Goal: Task Accomplishment & Management: Manage account settings

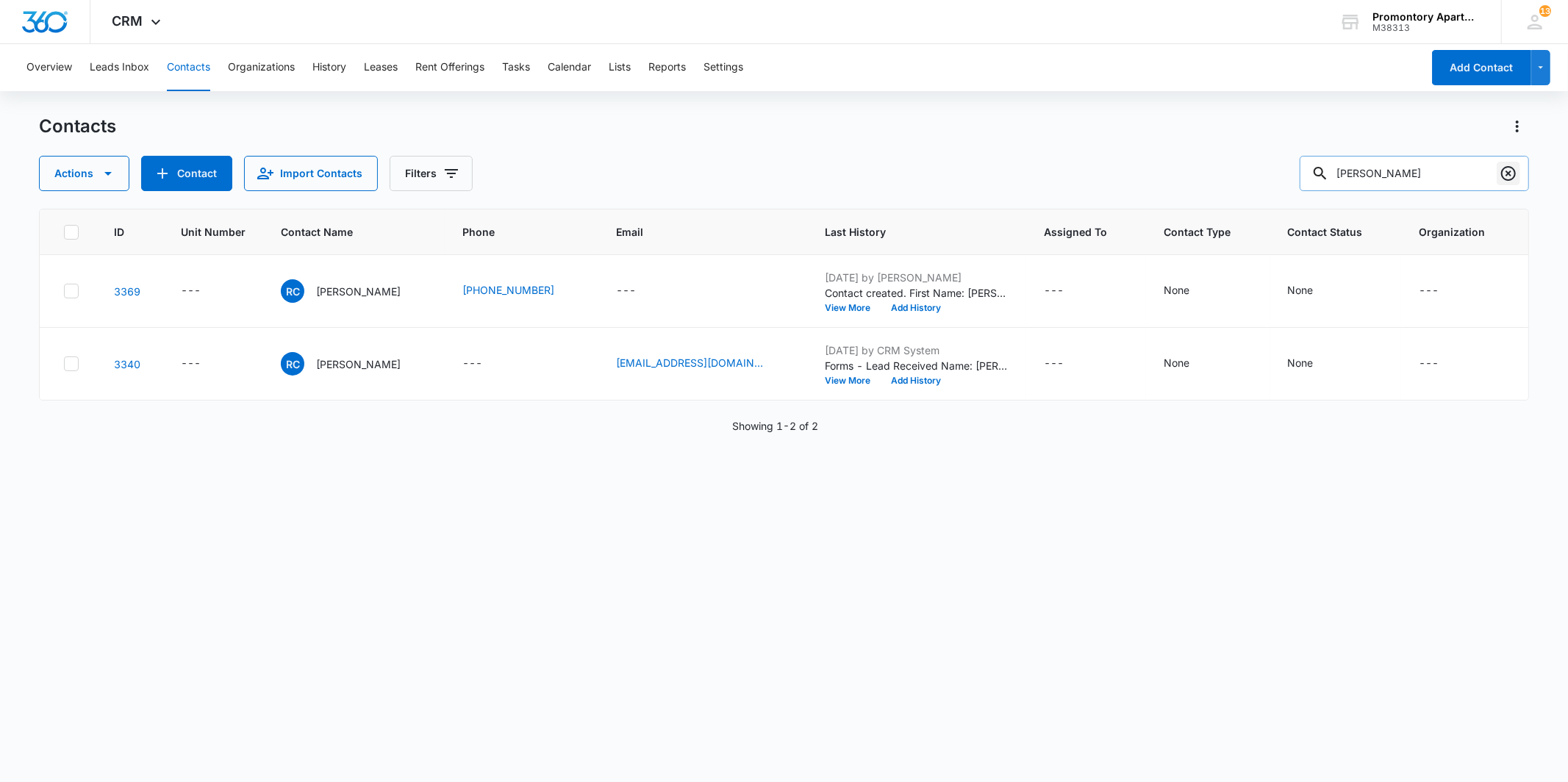
click at [1501, 172] on icon "Clear" at bounding box center [1508, 173] width 15 height 15
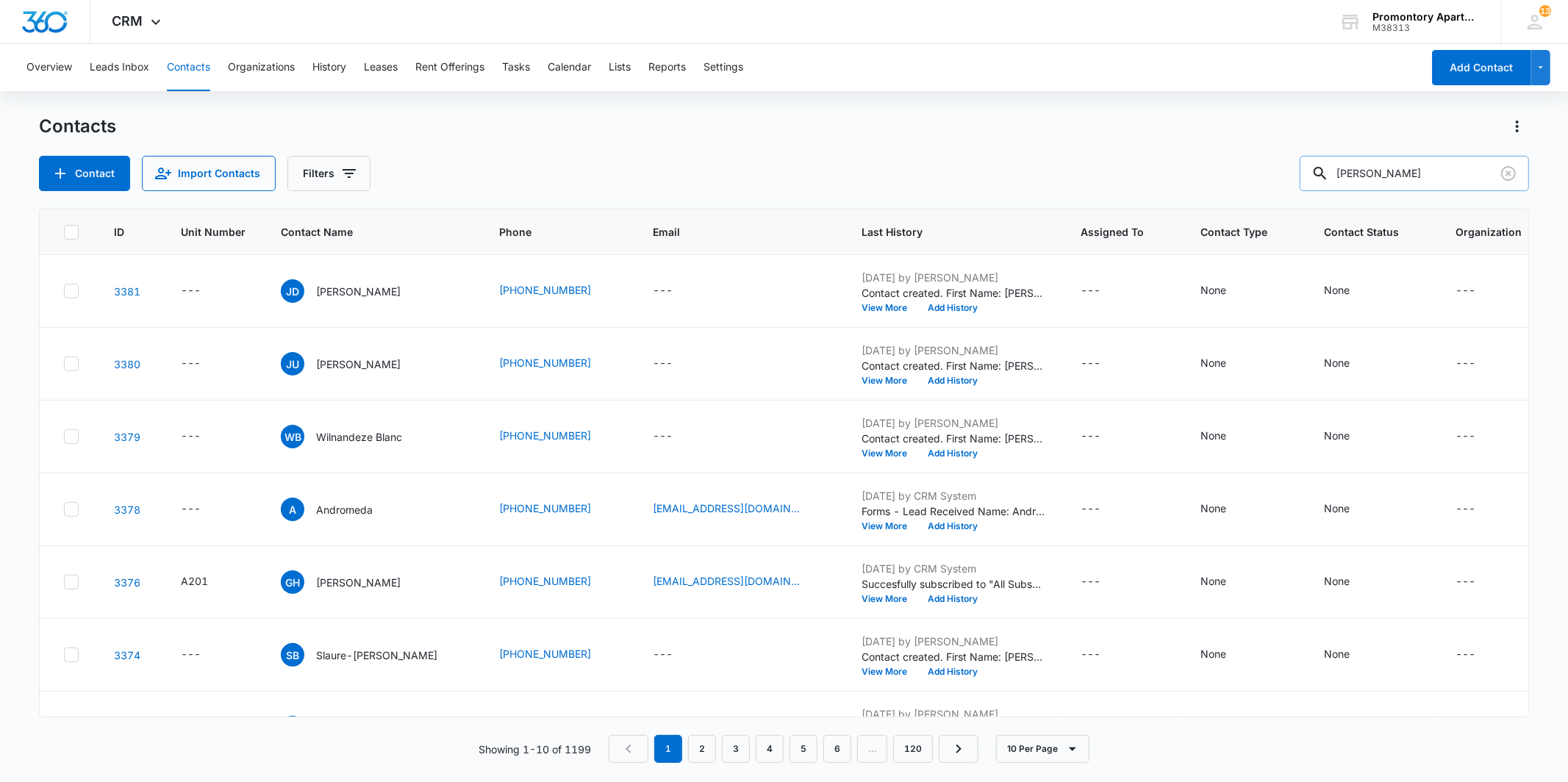
type input "[PERSON_NAME]"
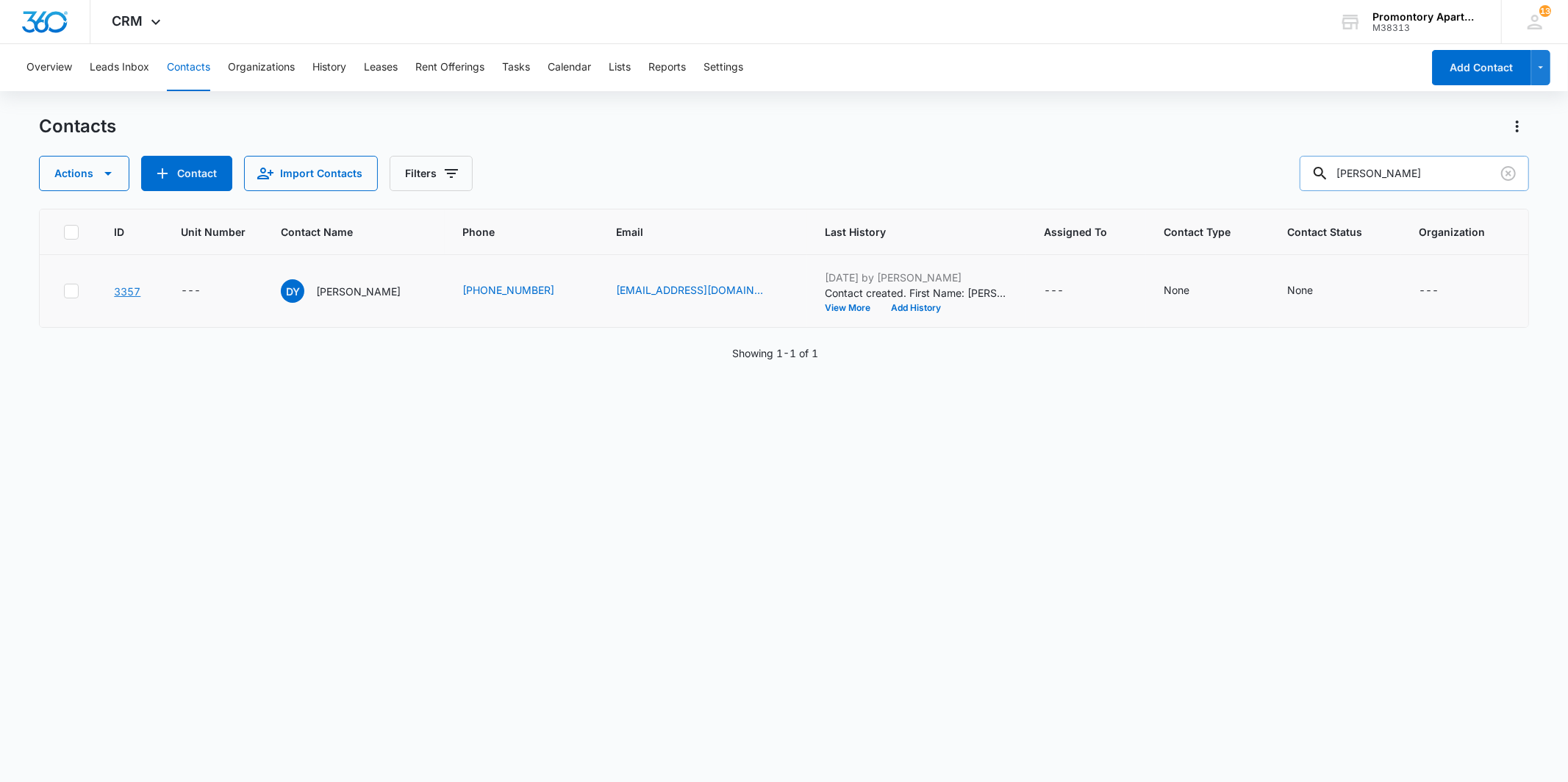
click at [126, 291] on link "3357" at bounding box center [127, 292] width 26 height 12
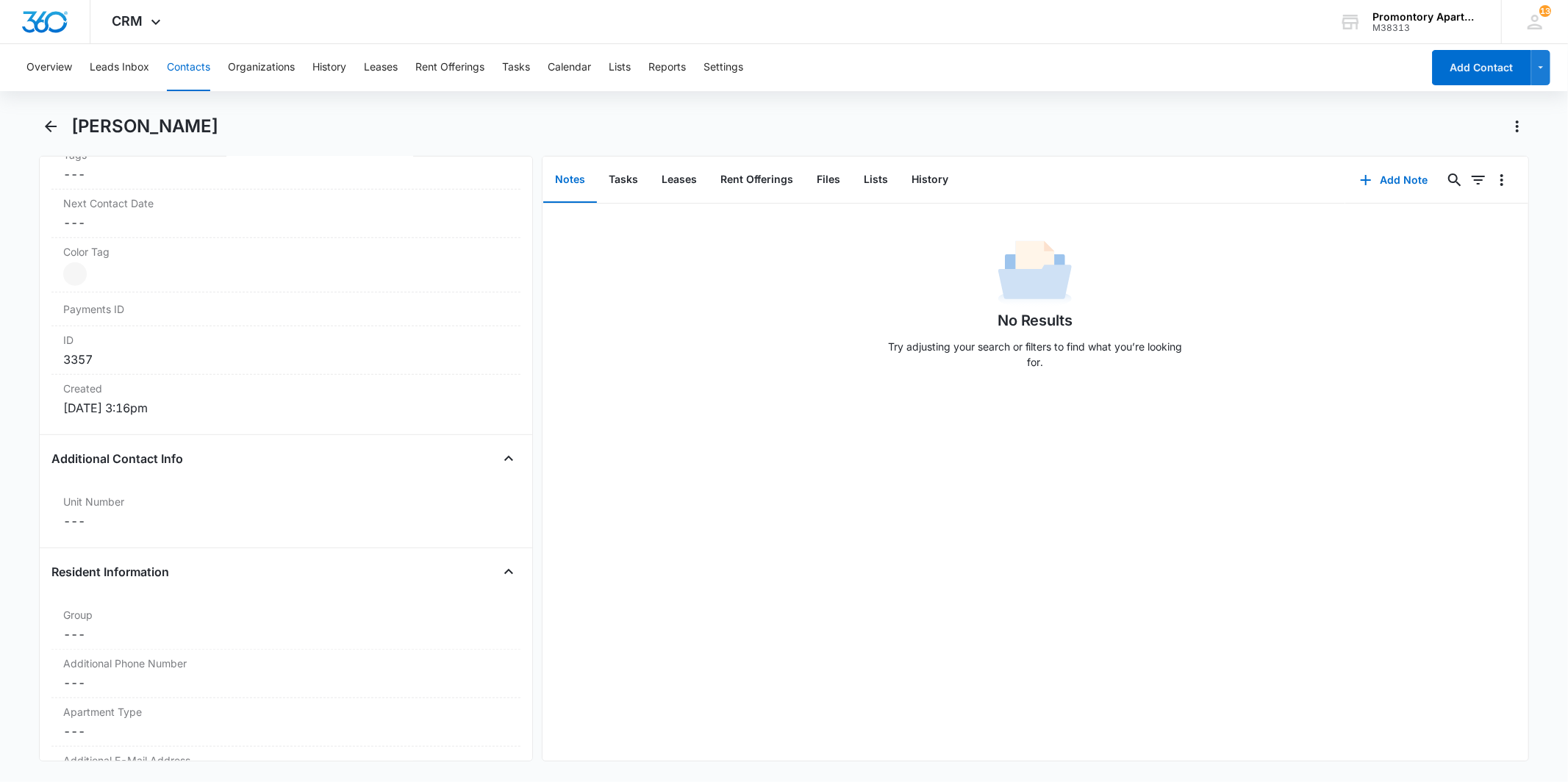
scroll to position [899, 0]
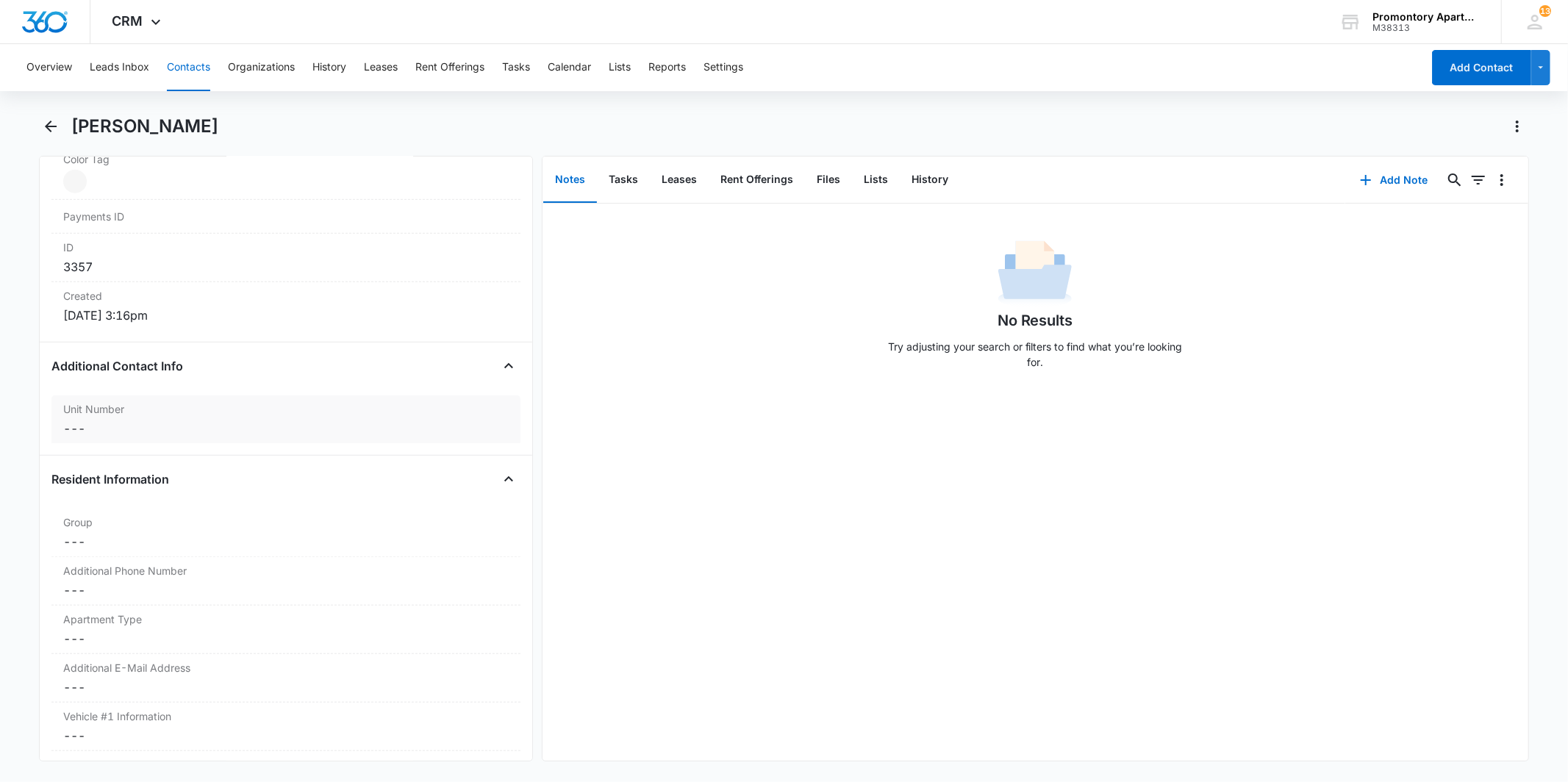
click at [73, 420] on dd "Cancel Save Changes ---" at bounding box center [285, 429] width 445 height 18
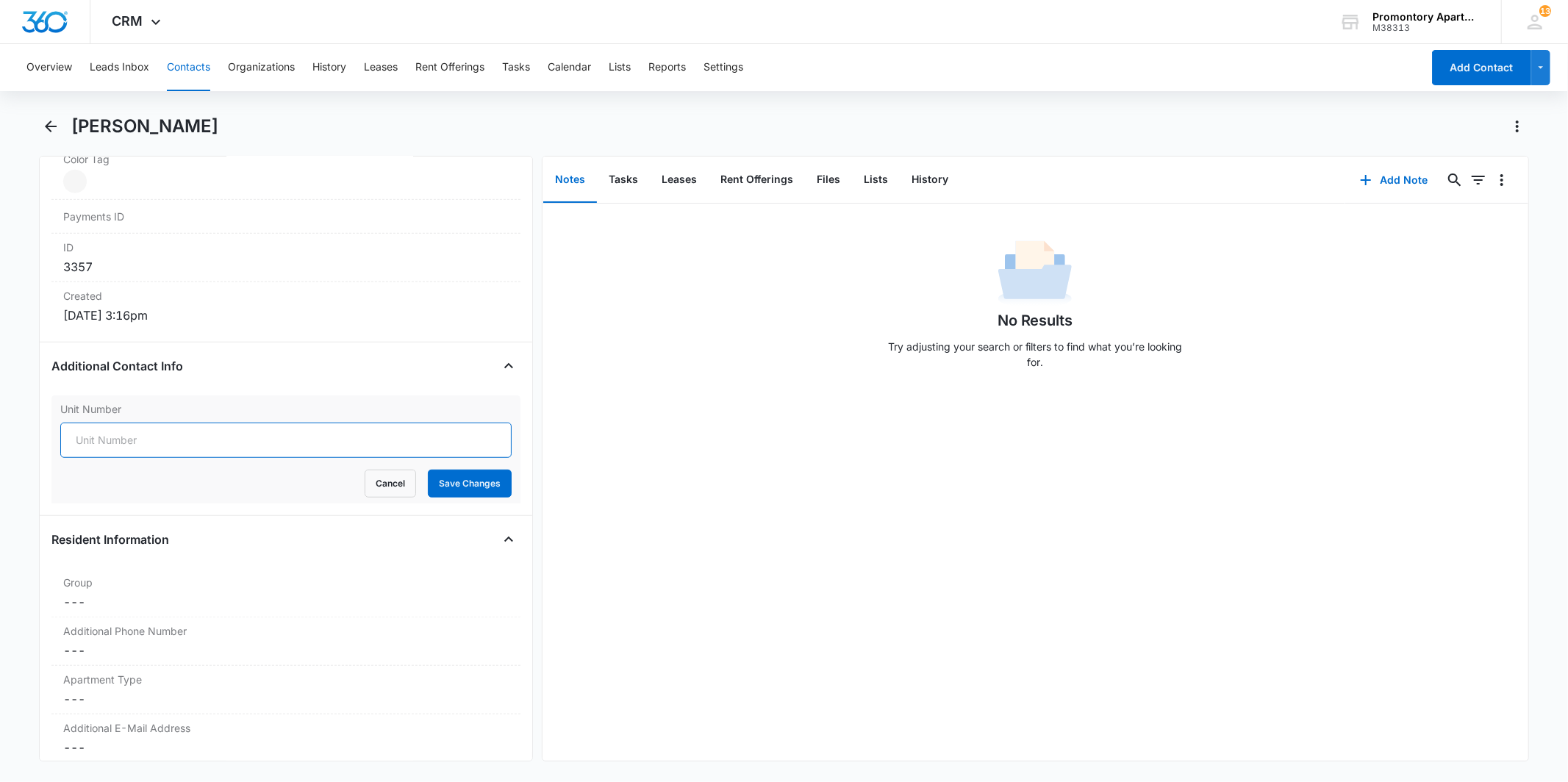
click at [91, 445] on input "Unit Number" at bounding box center [285, 441] width 451 height 36
type input "j"
type input "J205"
click at [428, 475] on button "Save Changes" at bounding box center [469, 483] width 84 height 28
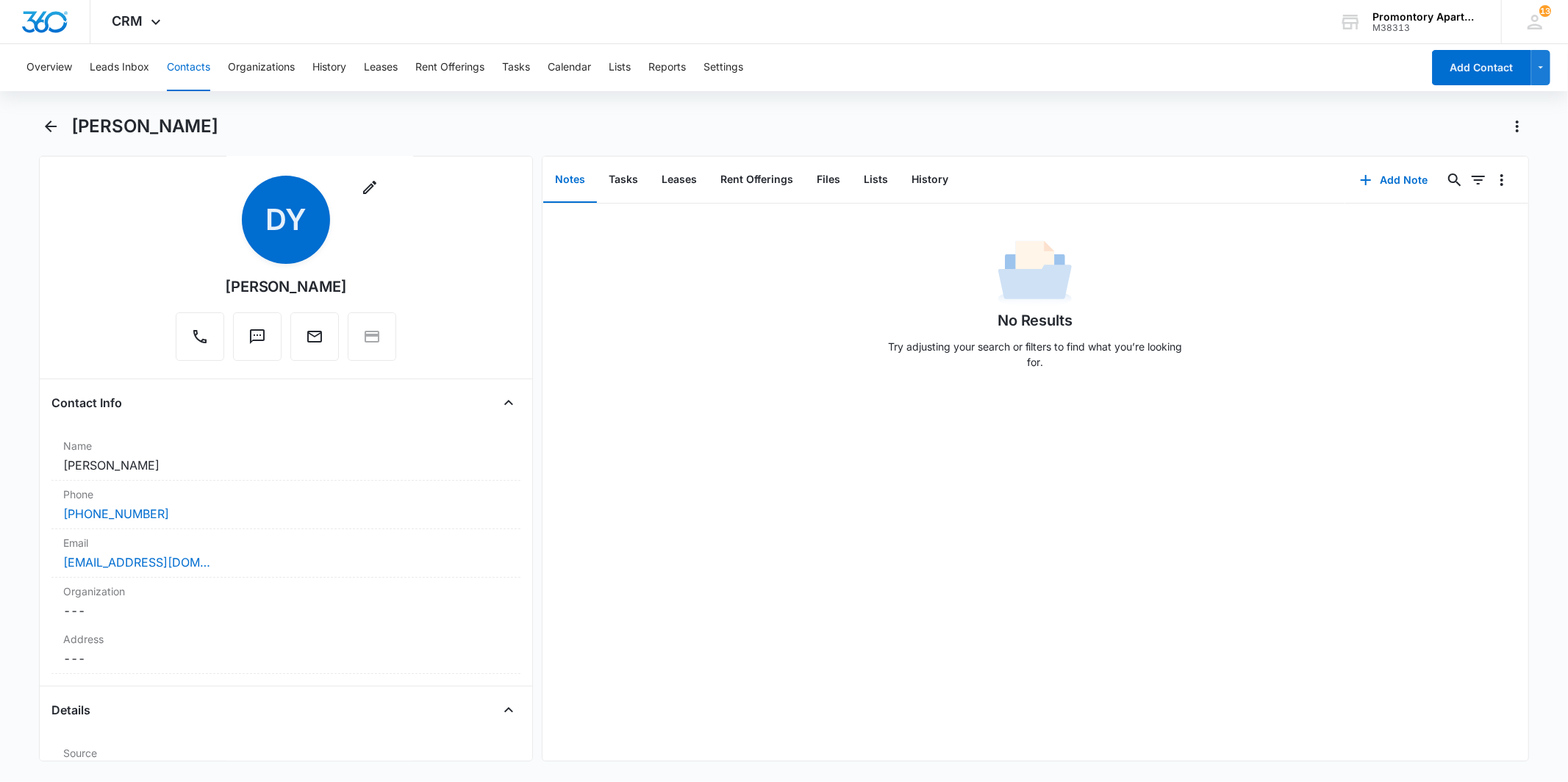
scroll to position [0, 0]
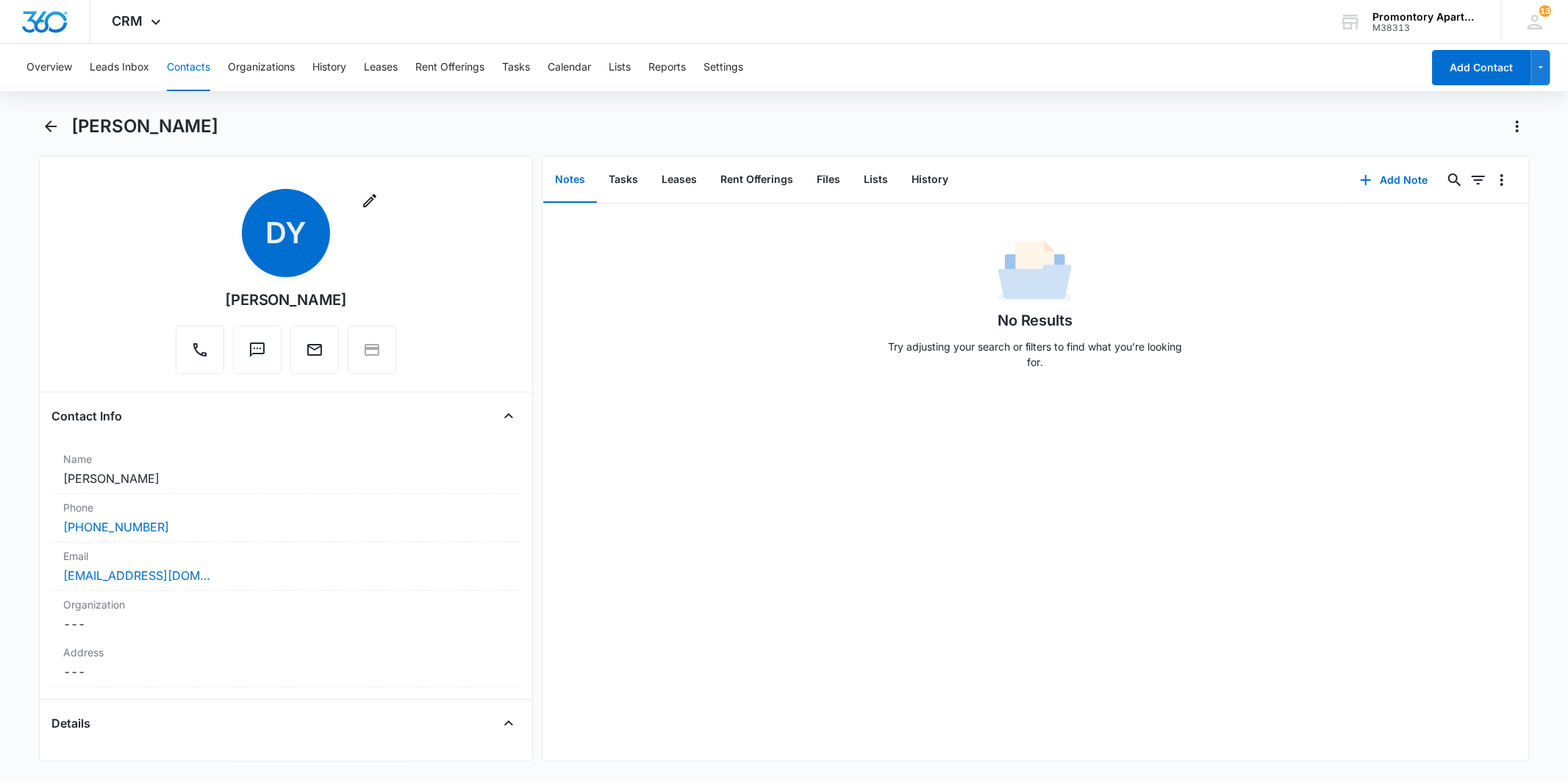
click at [37, 125] on main "[PERSON_NAME] Remove DY [PERSON_NAME] Contact Info Name Cancel Save Changes [PE…" at bounding box center [784, 446] width 1568 height 664
click at [52, 132] on icon "Back" at bounding box center [50, 126] width 18 height 18
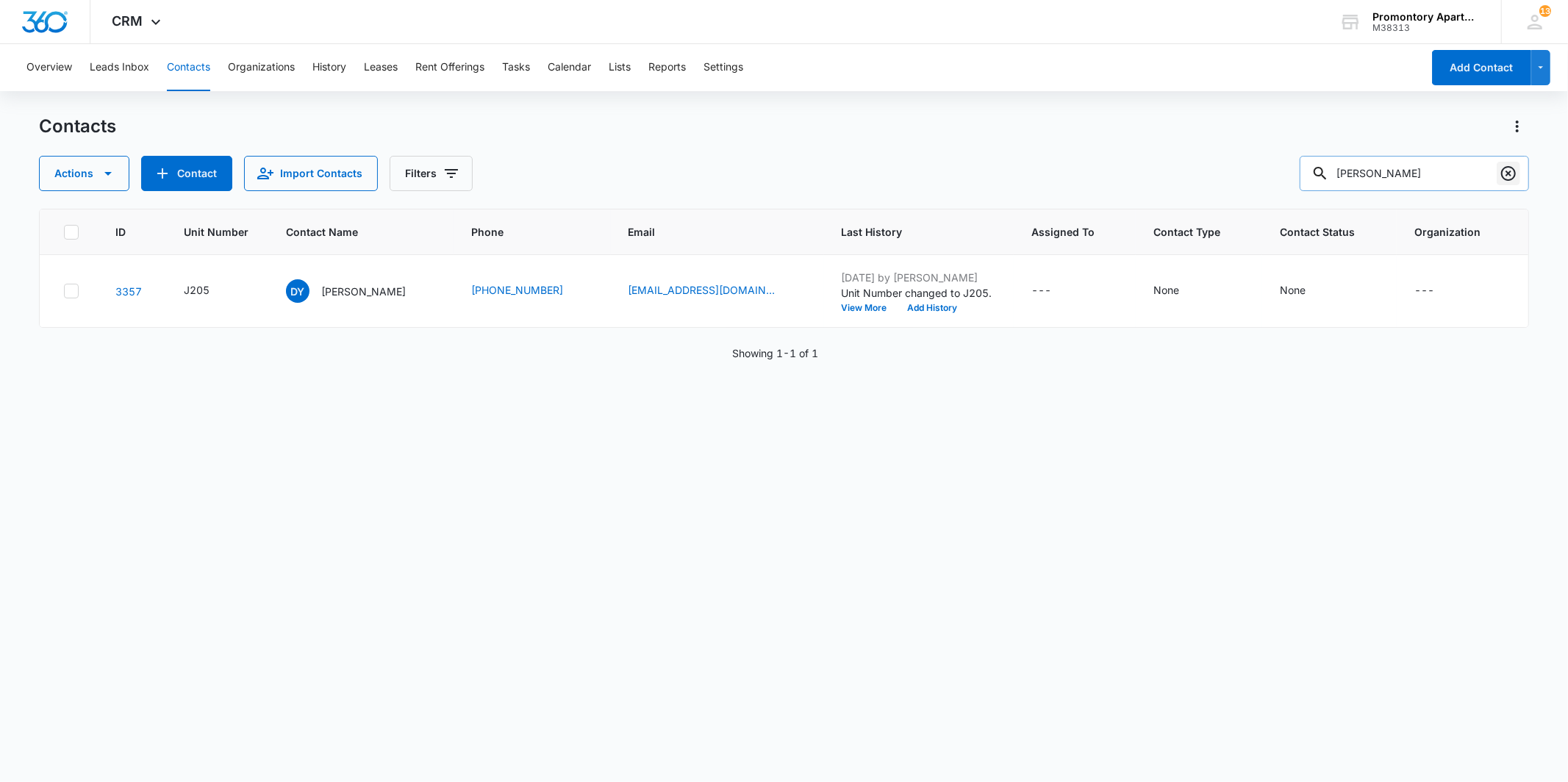
click at [1503, 172] on icon "Clear" at bounding box center [1508, 173] width 18 height 18
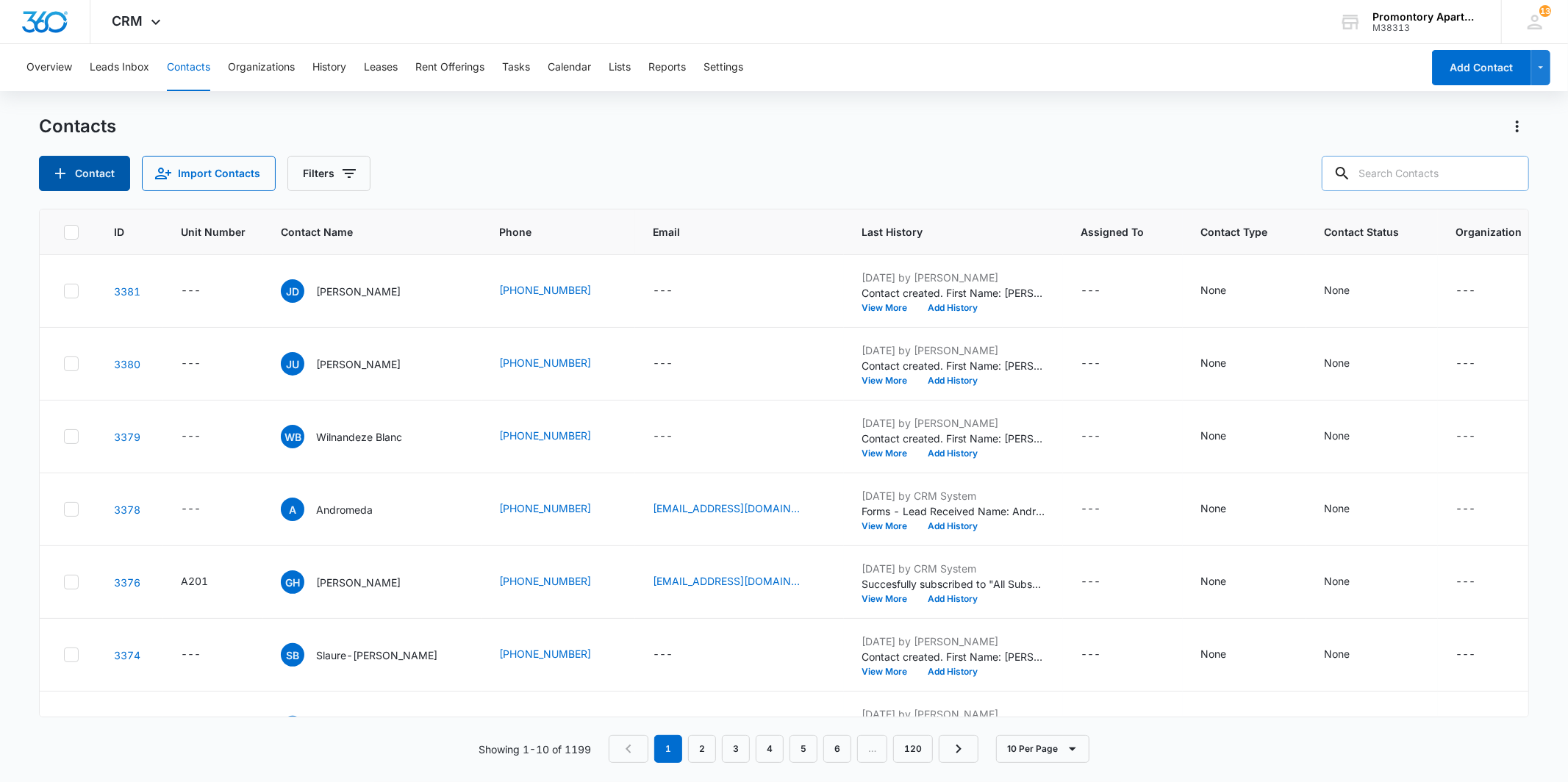
click at [54, 179] on icon "Add Contact" at bounding box center [60, 173] width 18 height 18
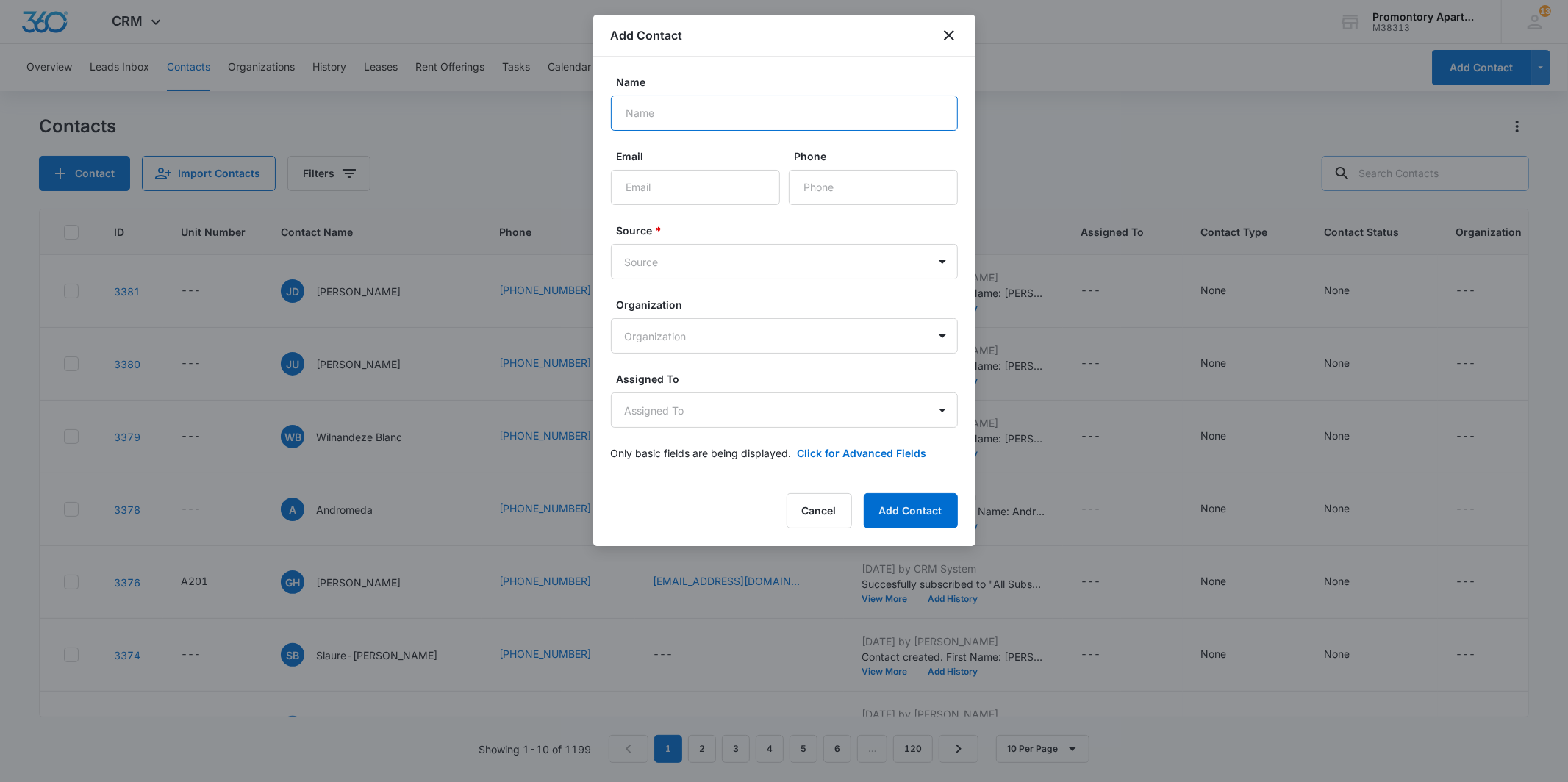
click at [656, 107] on input "Name" at bounding box center [784, 114] width 347 height 36
click at [818, 504] on button "Cancel" at bounding box center [819, 511] width 66 height 36
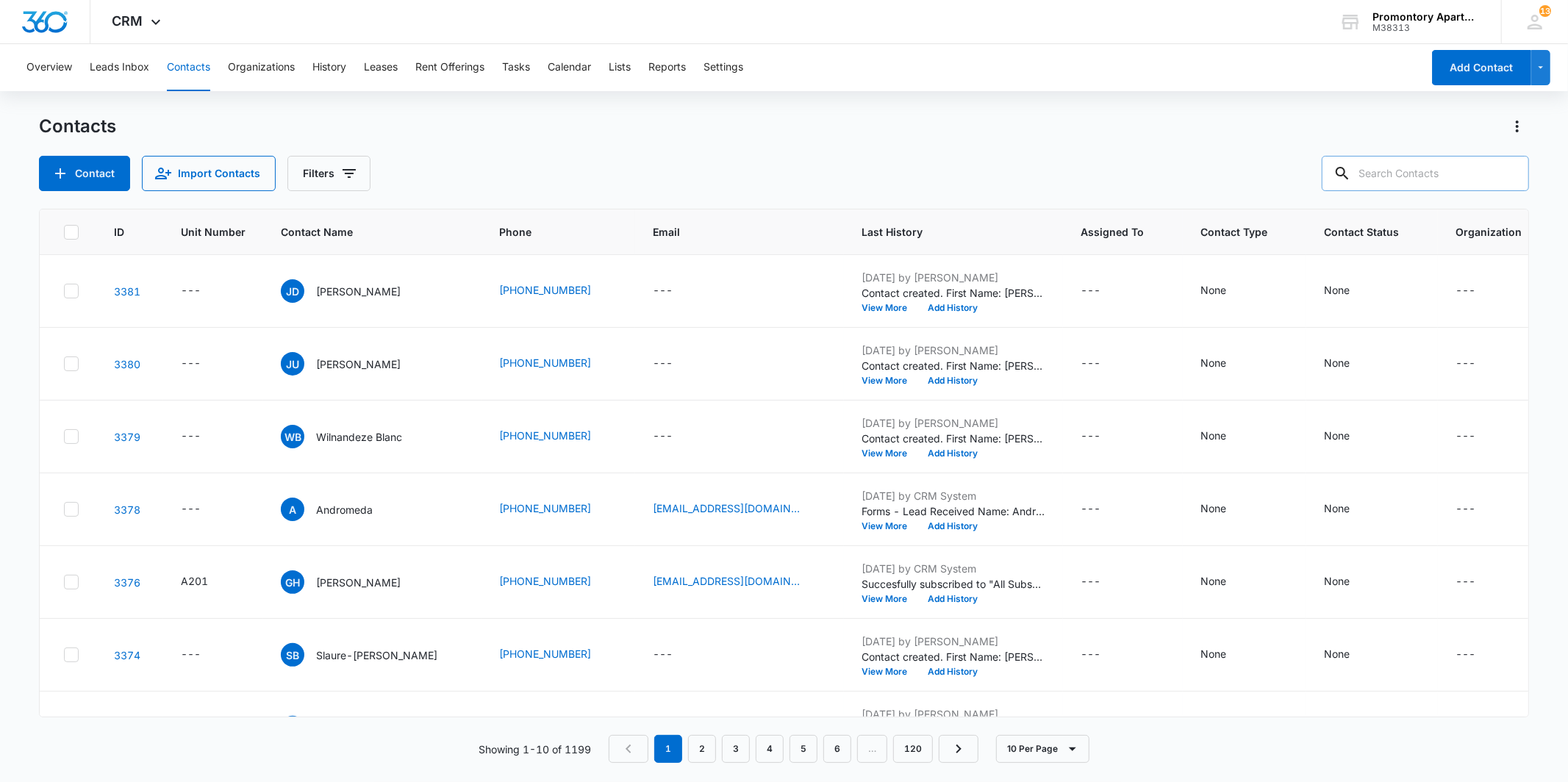
click at [1446, 181] on input "text" at bounding box center [1425, 174] width 207 height 36
type input "[PERSON_NAME]"
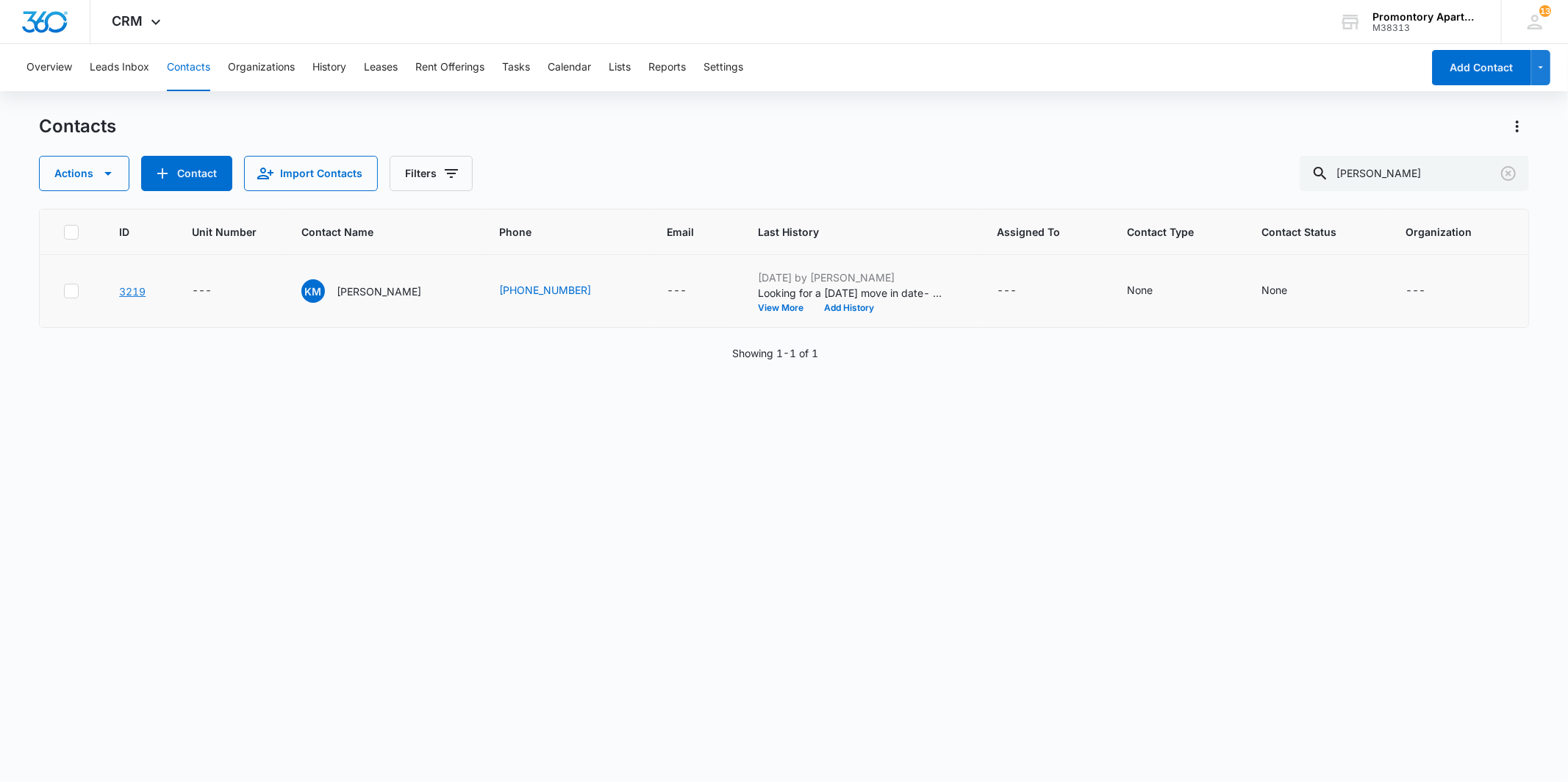
click at [137, 290] on link "3219" at bounding box center [132, 292] width 26 height 12
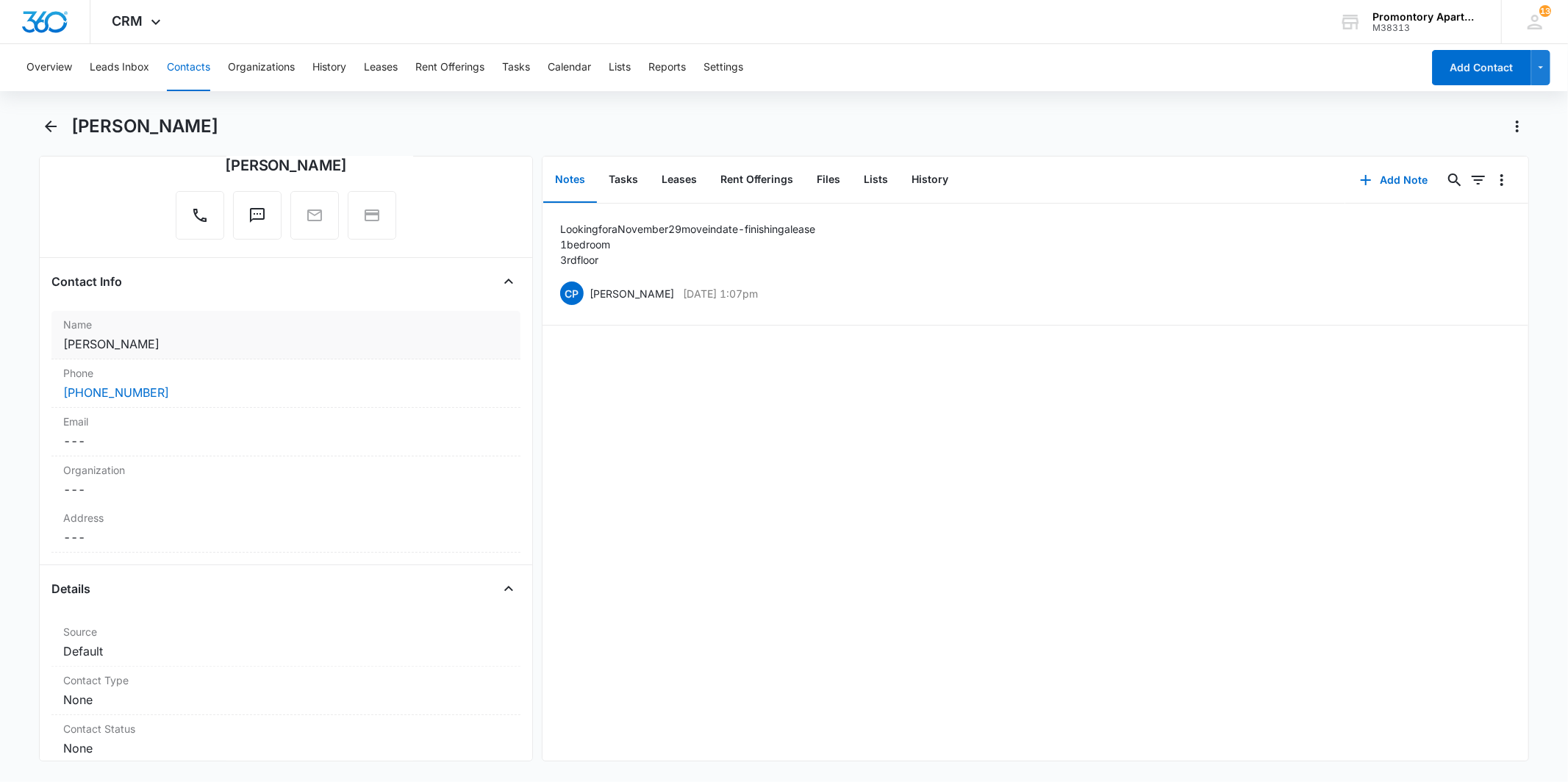
scroll to position [163, 0]
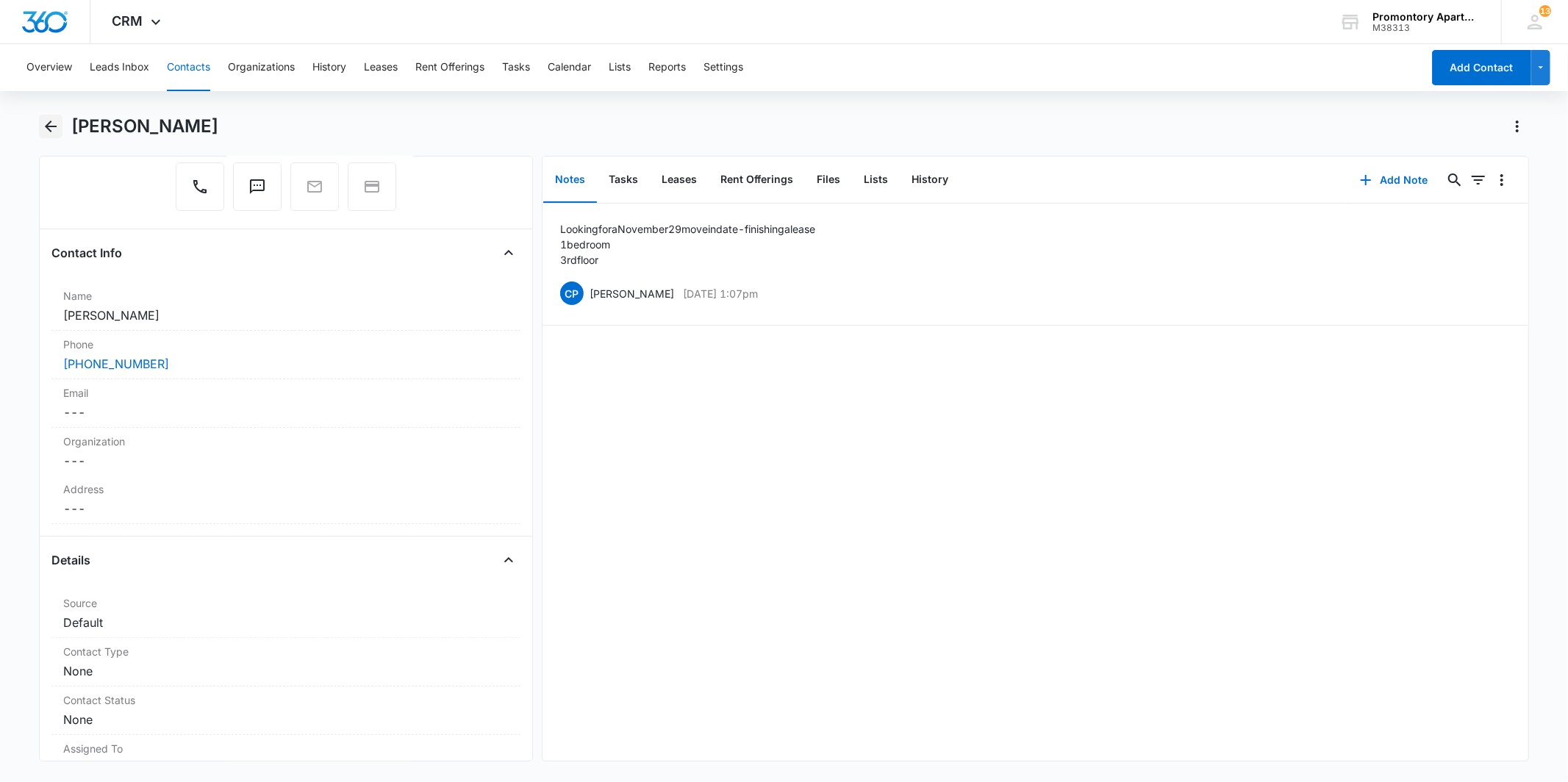
click at [56, 128] on icon "Back" at bounding box center [50, 126] width 18 height 18
